Goal: Task Accomplishment & Management: Manage account settings

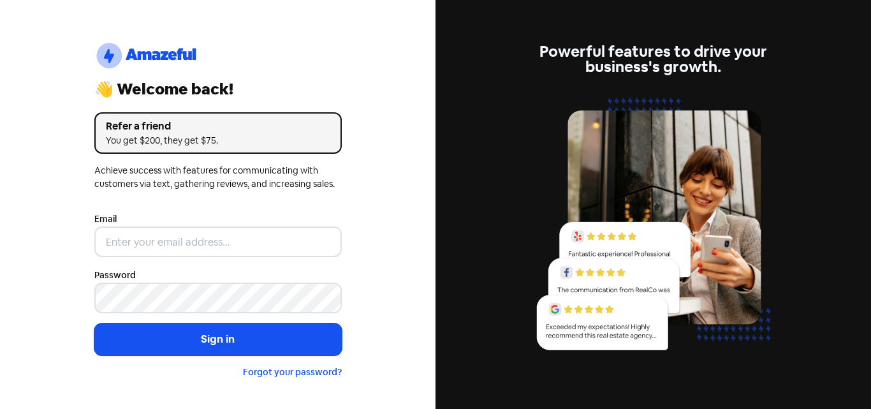
type input "[EMAIL_ADDRESS][DOMAIN_NAME]"
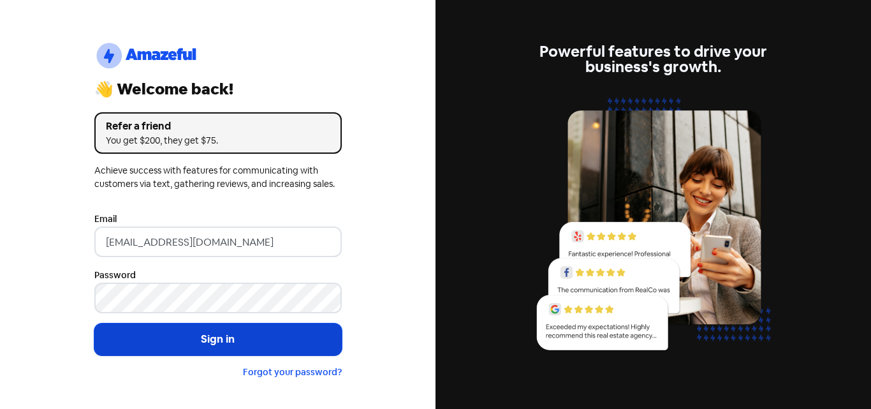
click at [230, 331] on button "Sign in" at bounding box center [217, 339] width 247 height 32
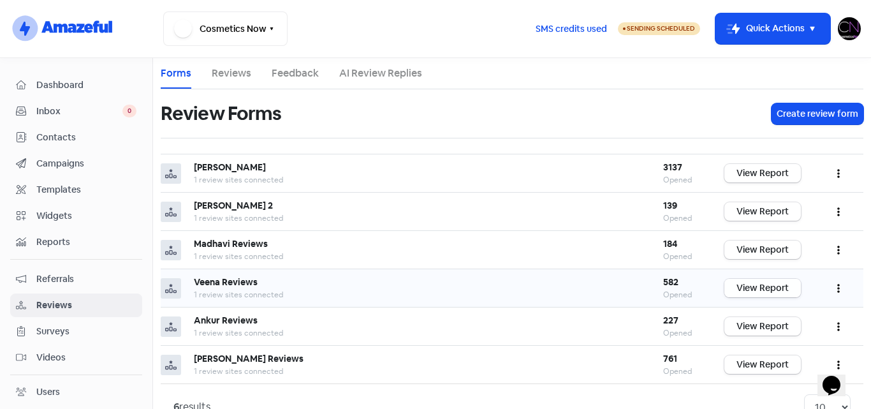
click at [738, 288] on link "View Report" at bounding box center [762, 288] width 77 height 18
click at [226, 71] on link "Reviews" at bounding box center [232, 73] width 40 height 15
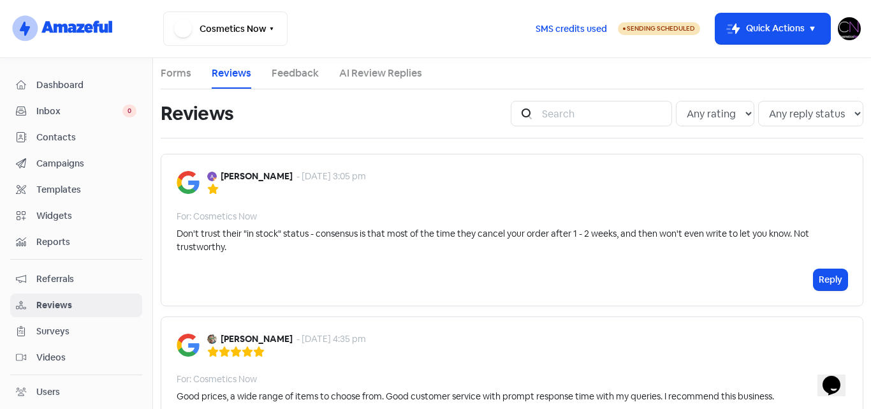
click at [164, 73] on link "Forms" at bounding box center [176, 73] width 31 height 15
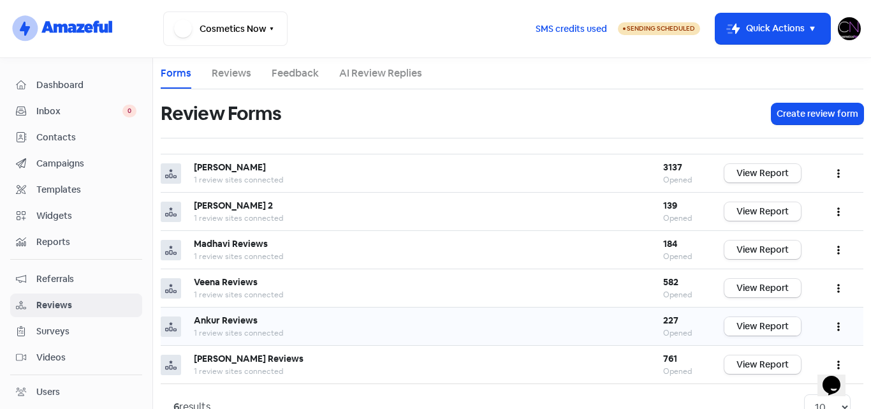
click at [752, 327] on link "View Report" at bounding box center [762, 326] width 77 height 18
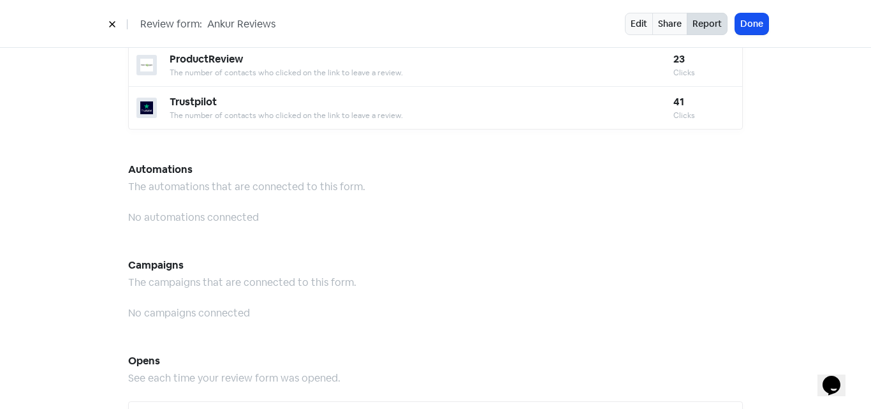
scroll to position [805, 0]
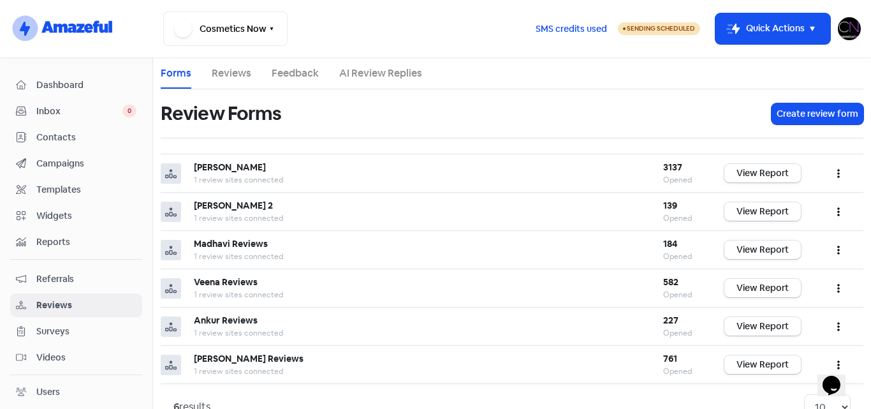
click at [228, 77] on link "Reviews" at bounding box center [232, 73] width 40 height 15
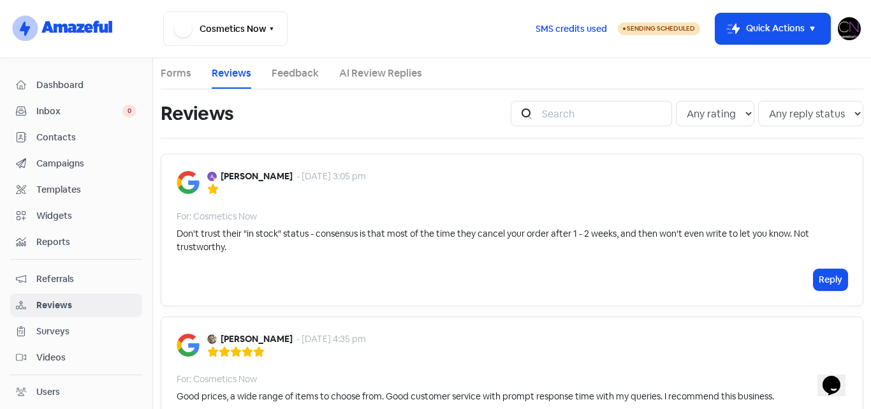
click at [848, 22] on img at bounding box center [849, 28] width 23 height 23
click at [772, 117] on link "Sign out" at bounding box center [779, 116] width 161 height 20
